Goal: Find specific page/section: Find specific page/section

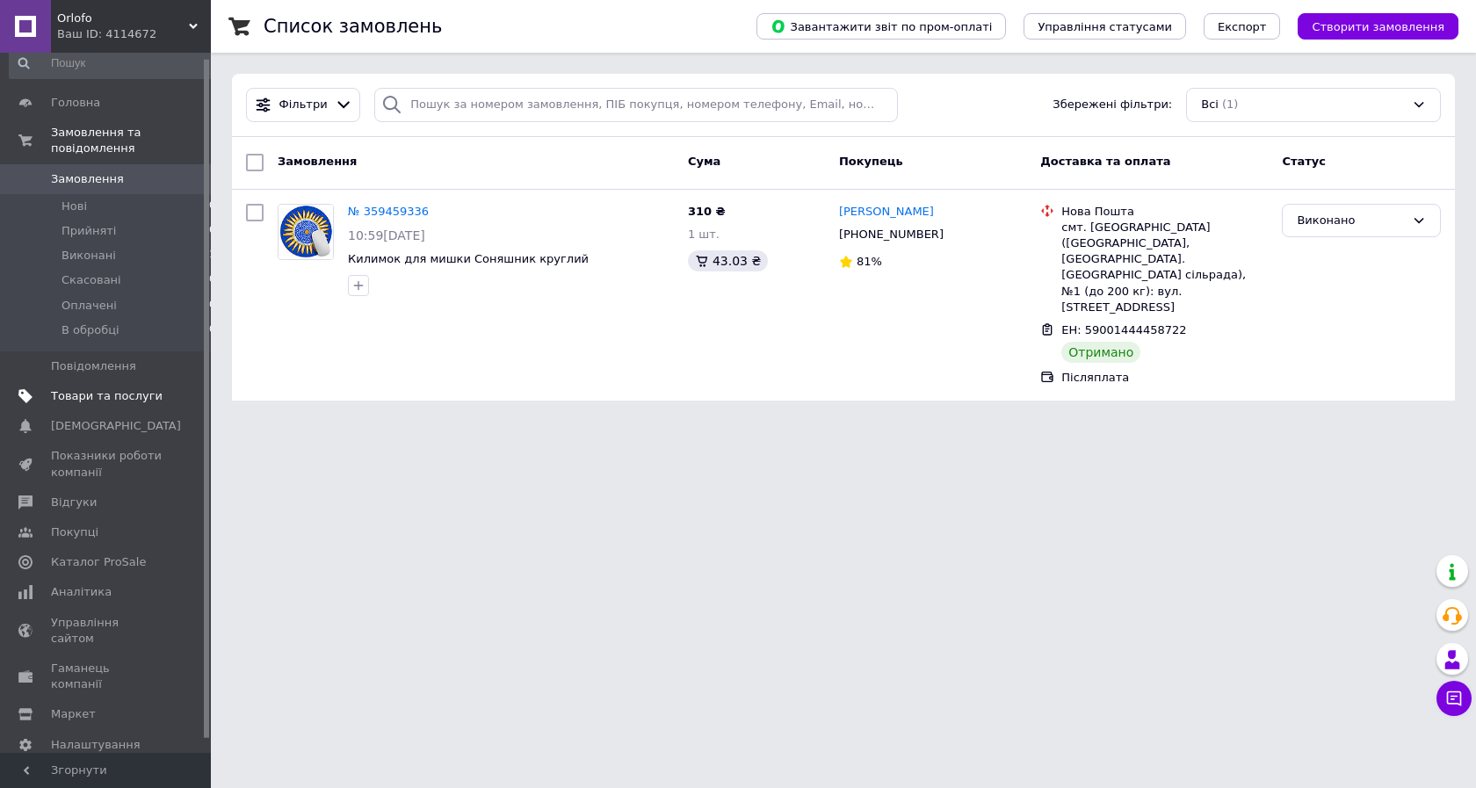
scroll to position [19, 0]
click at [91, 656] on span "Гаманець компанії" at bounding box center [107, 672] width 112 height 32
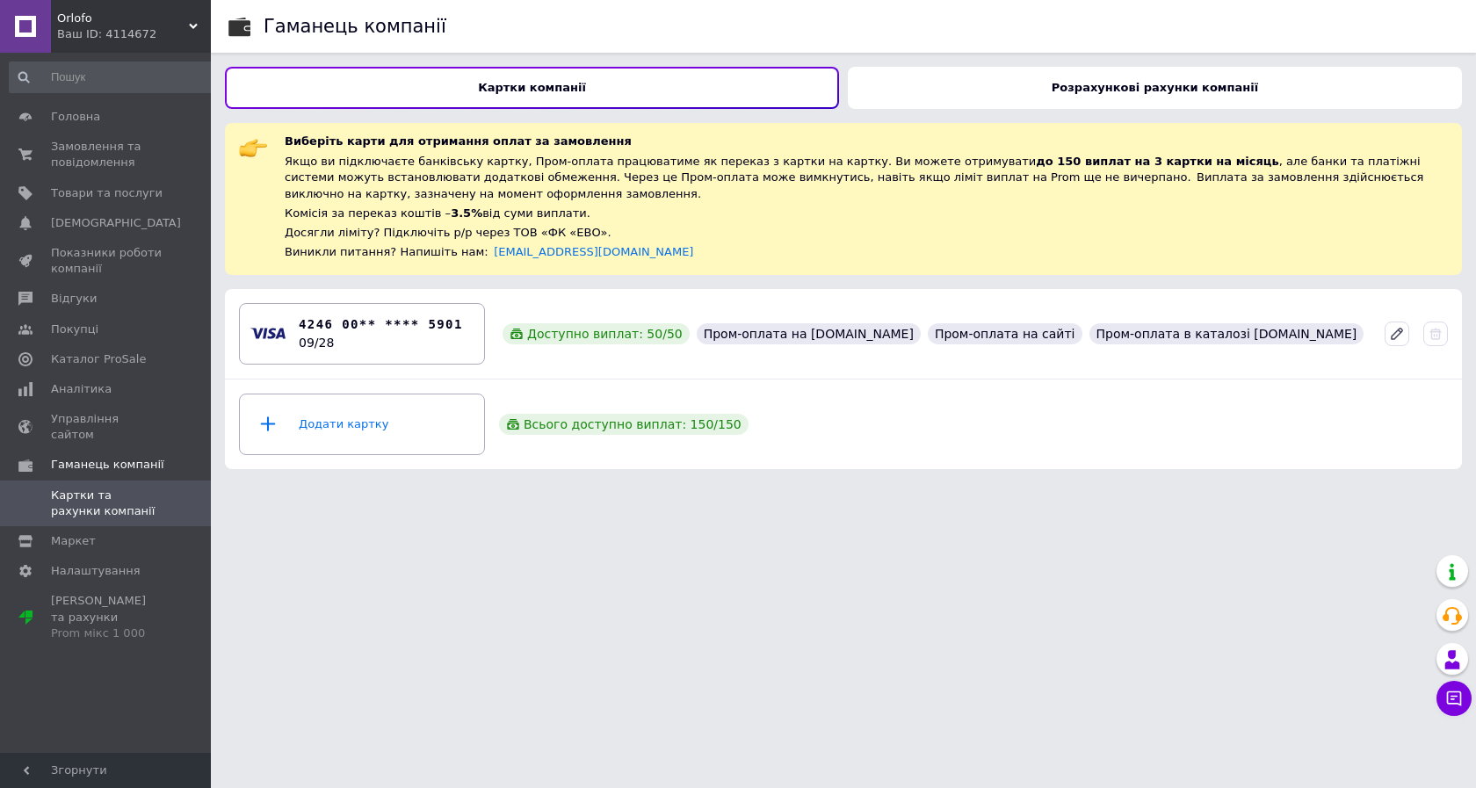
click at [1111, 91] on b "Розрахункові рахунки компанії" at bounding box center [1155, 87] width 207 height 13
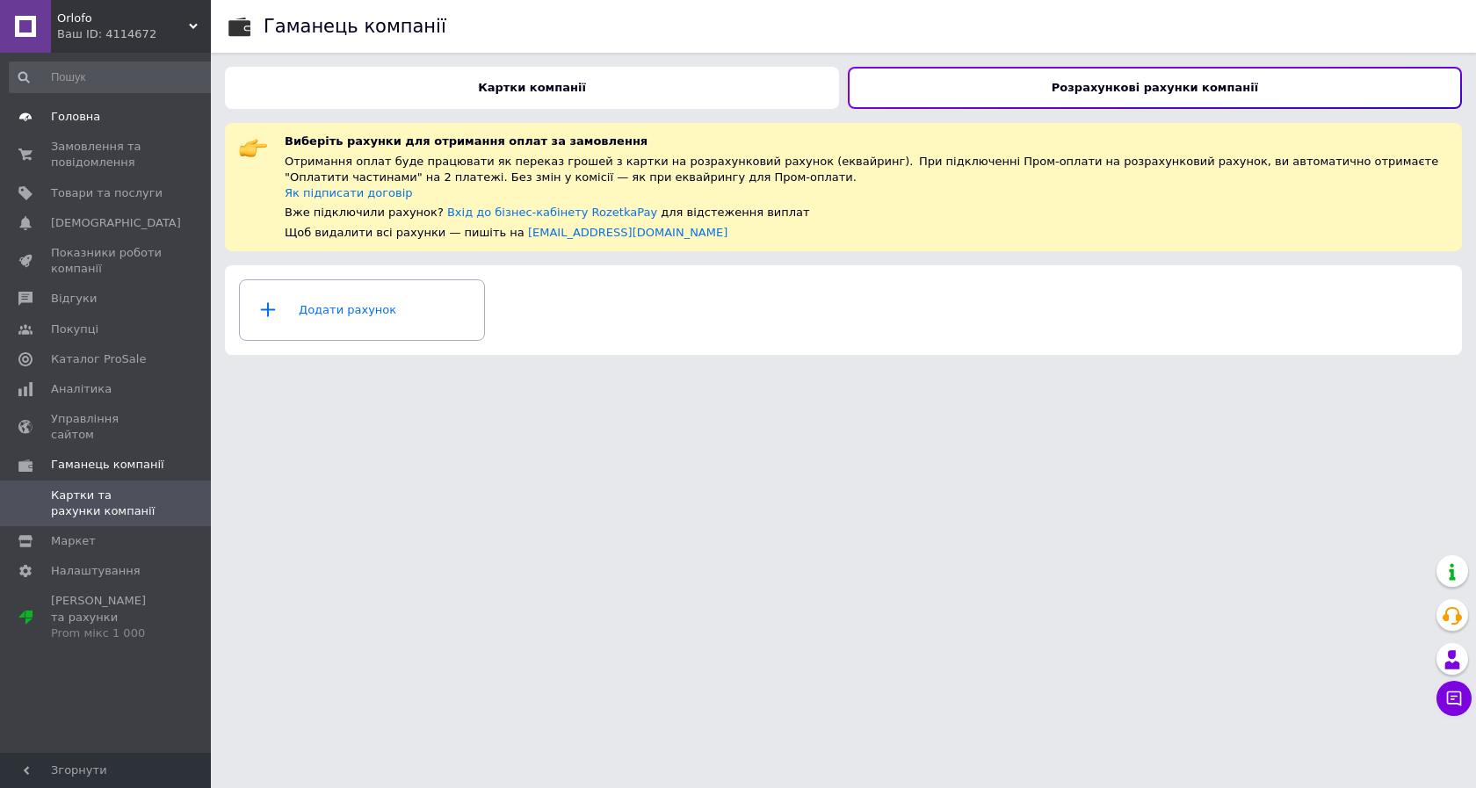
click at [73, 112] on span "Головна" at bounding box center [75, 117] width 49 height 16
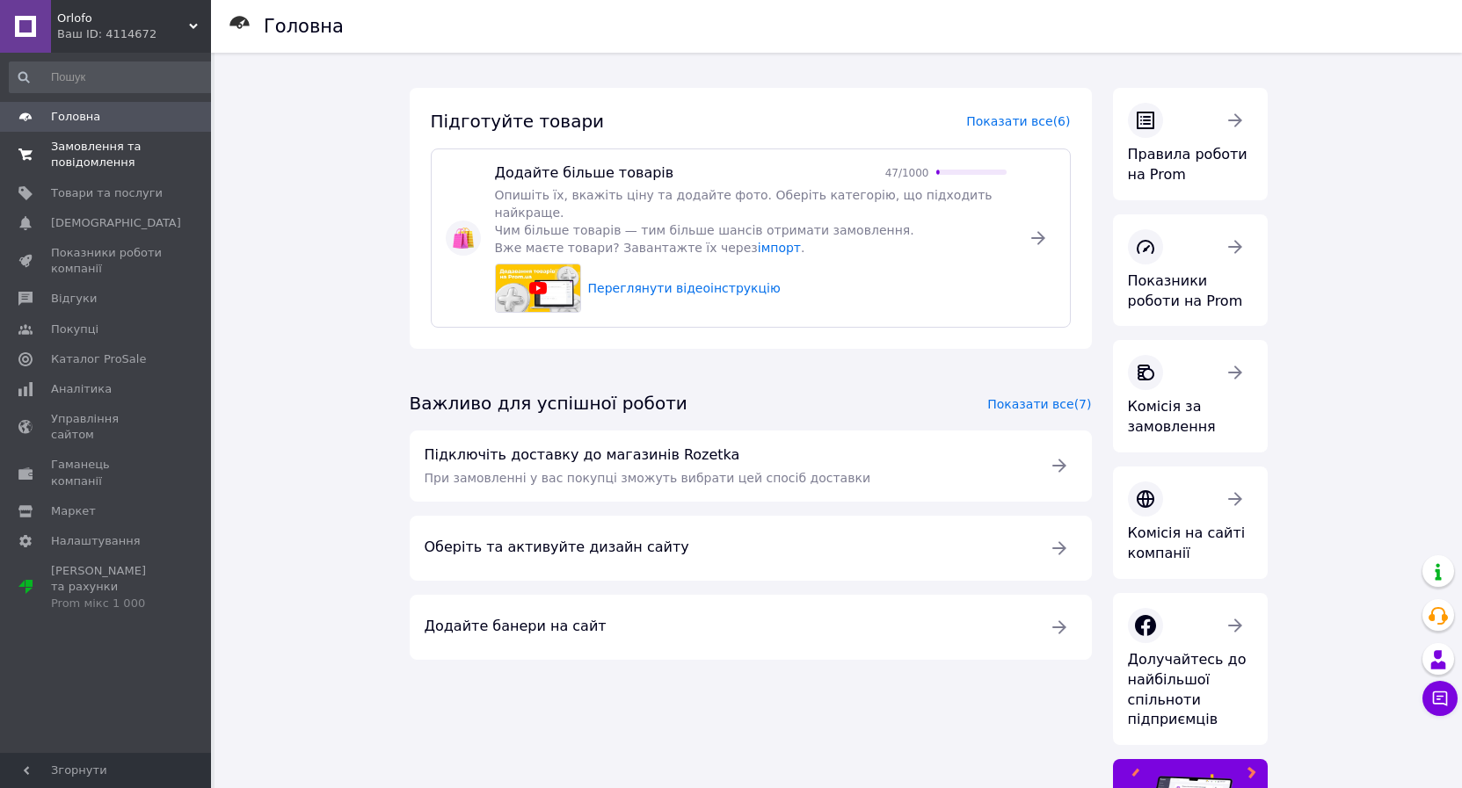
click at [100, 143] on span "Замовлення та повідомлення" at bounding box center [107, 155] width 112 height 32
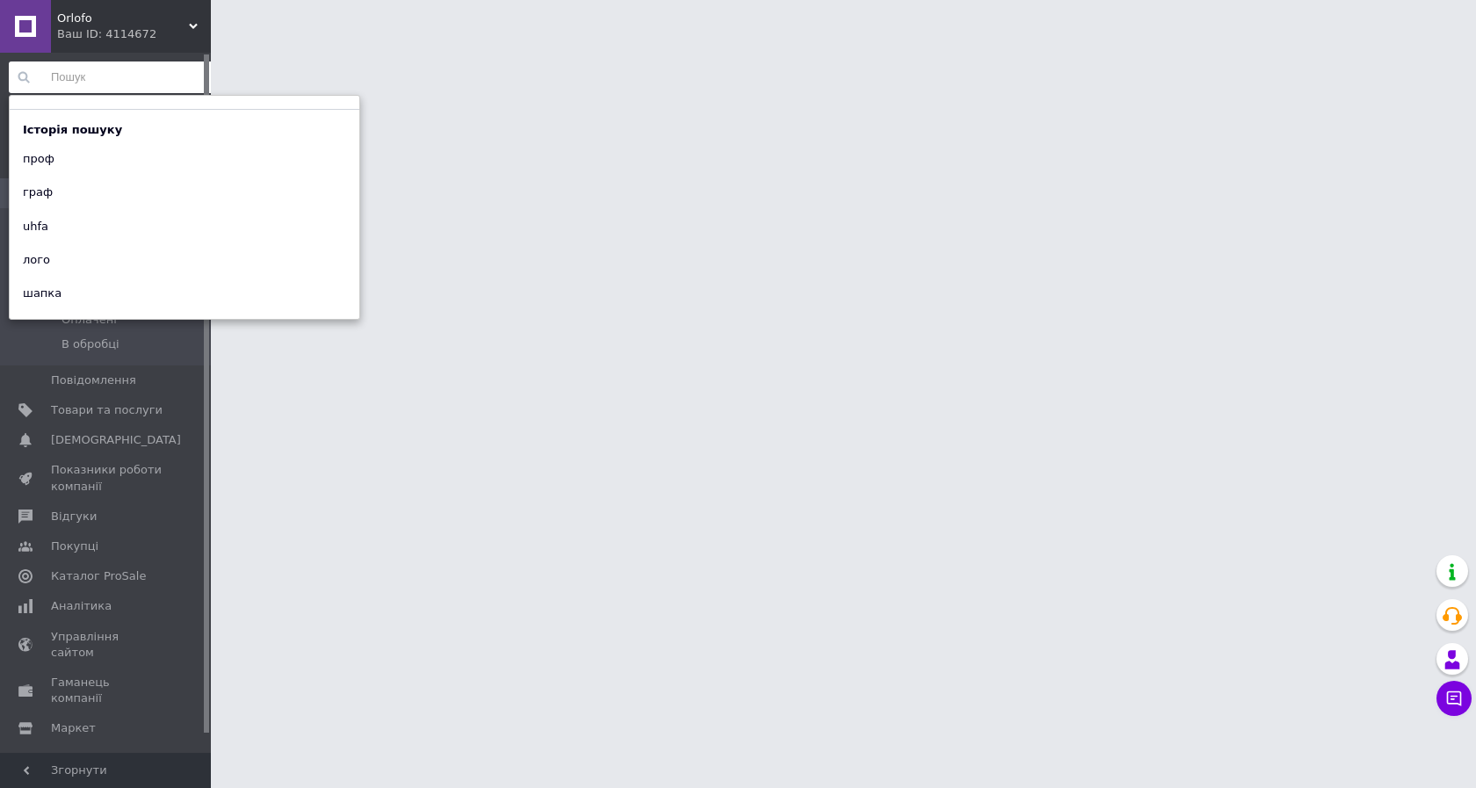
click at [79, 66] on input at bounding box center [113, 78] width 208 height 32
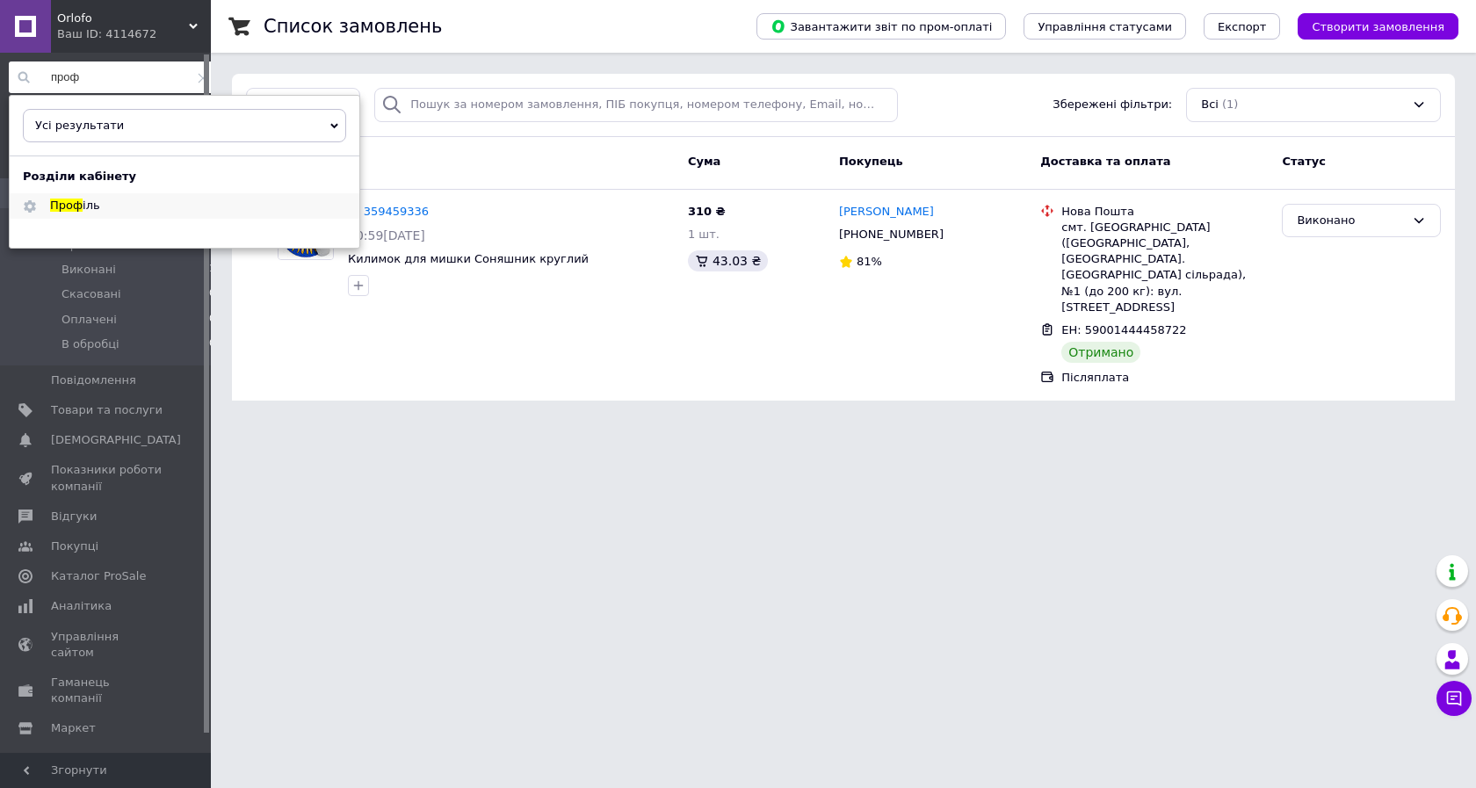
type input "проф"
click at [84, 209] on span "іль" at bounding box center [92, 205] width 18 height 13
click at [504, 422] on html "Orlofo Ваш ID: 4114672 Сайт Orlofo Кабінет покупця Перевірити стан системи Стор…" at bounding box center [738, 211] width 1476 height 422
